Goal: Task Accomplishment & Management: Manage account settings

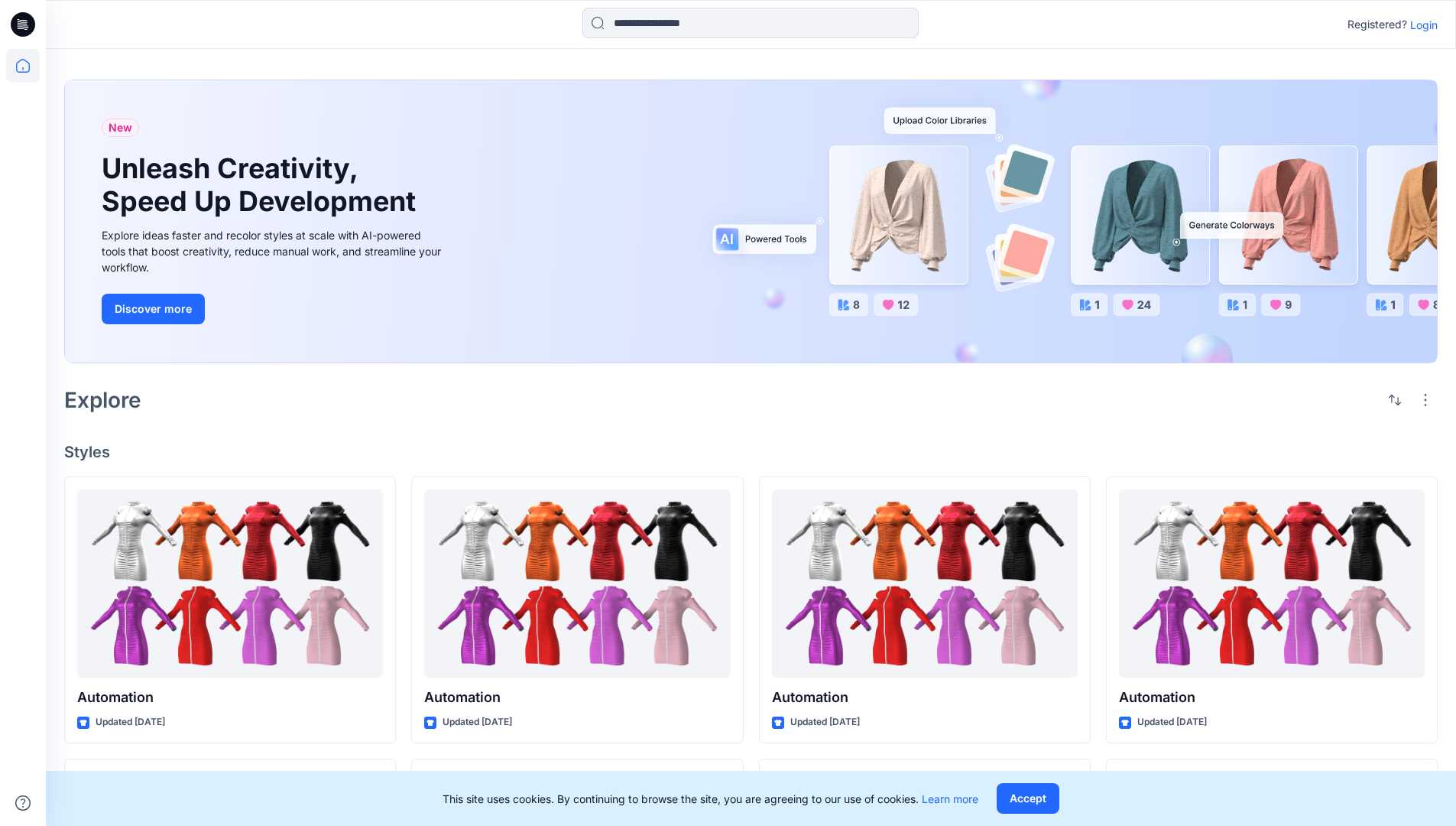
click at [1420, 25] on p "Login" at bounding box center [1423, 25] width 27 height 16
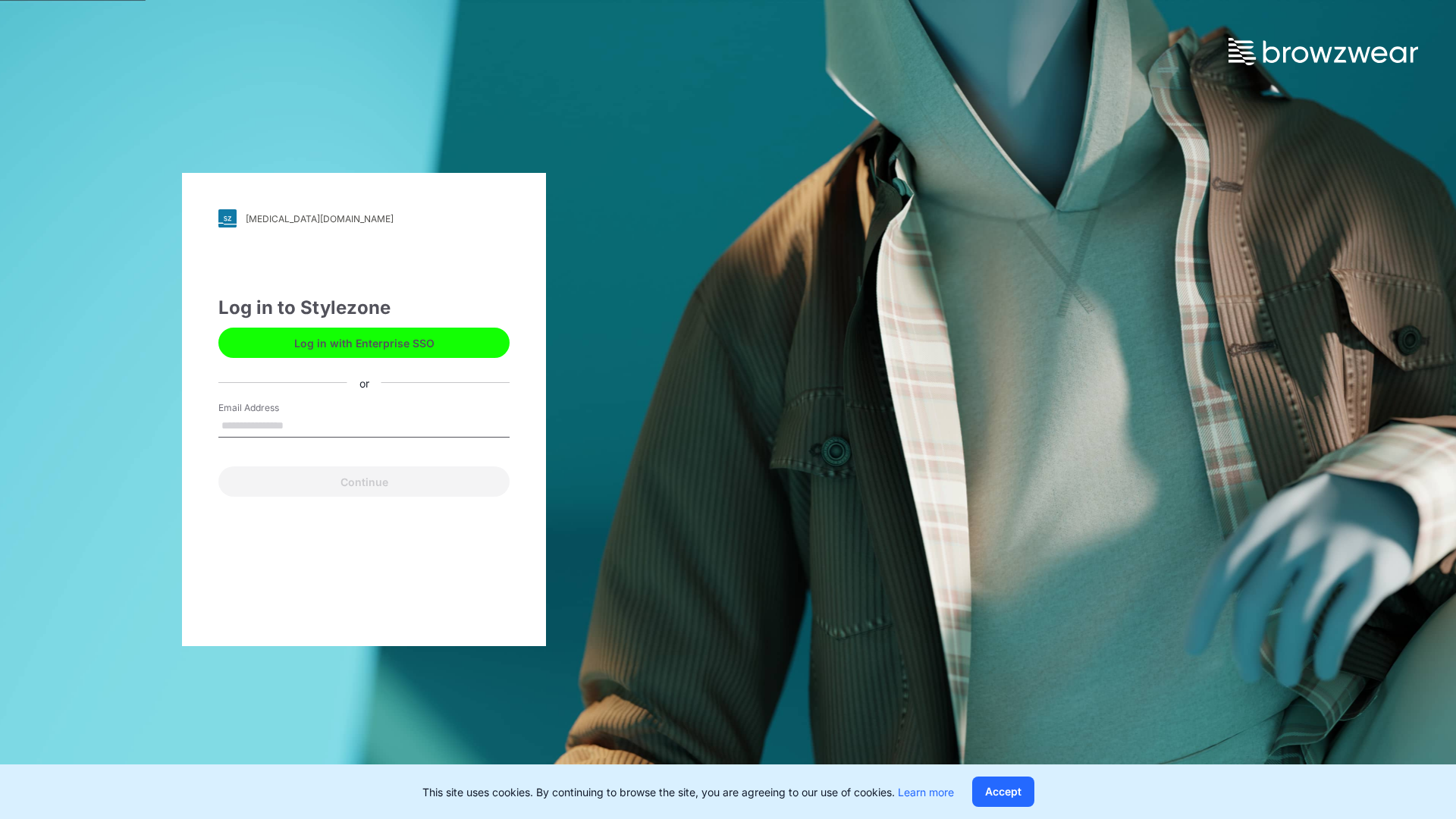
click at [300, 425] on input "Email Address" at bounding box center [364, 426] width 291 height 22
type input "**********"
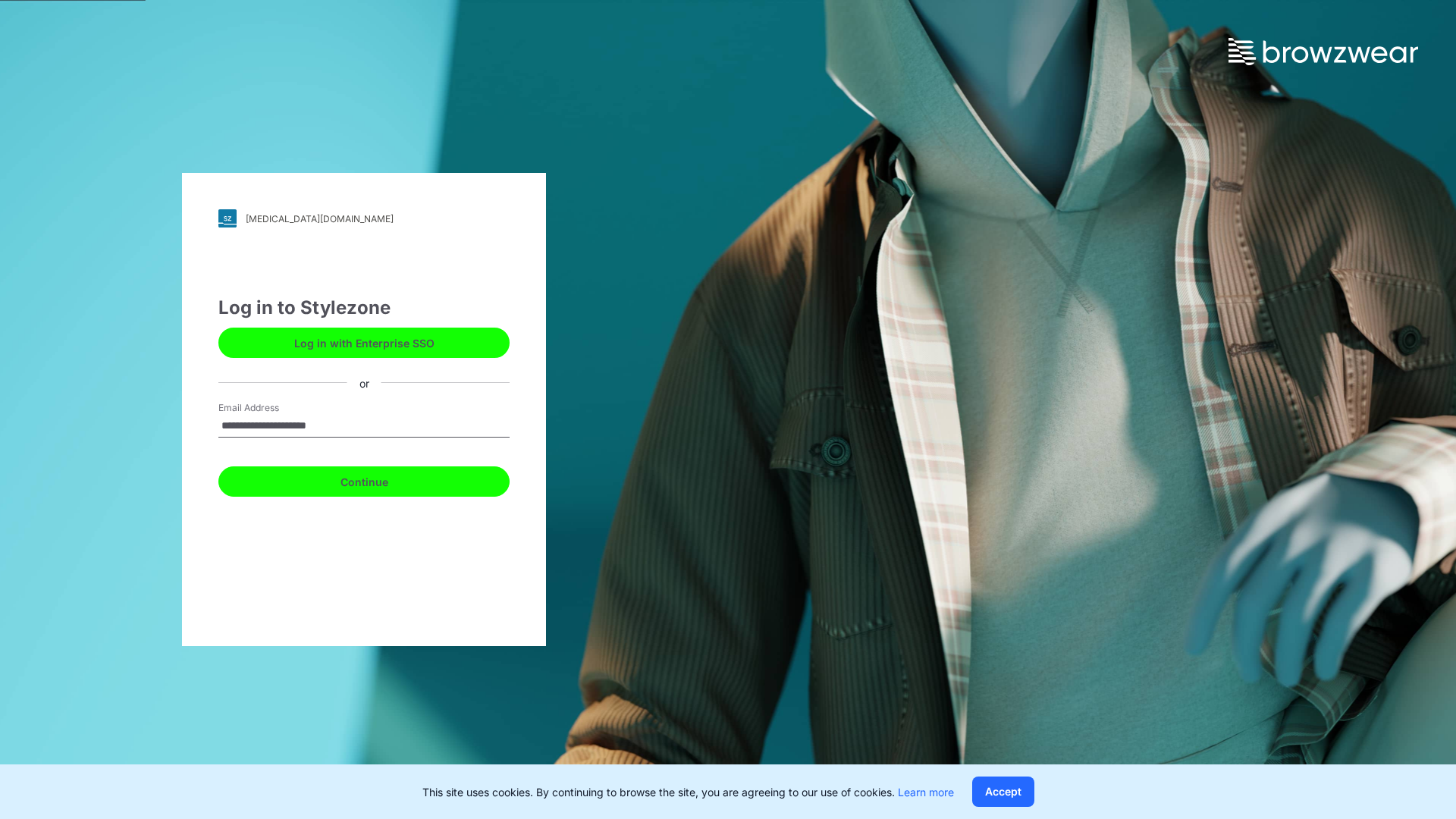
click at [381, 479] on button "Continue" at bounding box center [364, 482] width 291 height 31
